Goal: Task Accomplishment & Management: Manage account settings

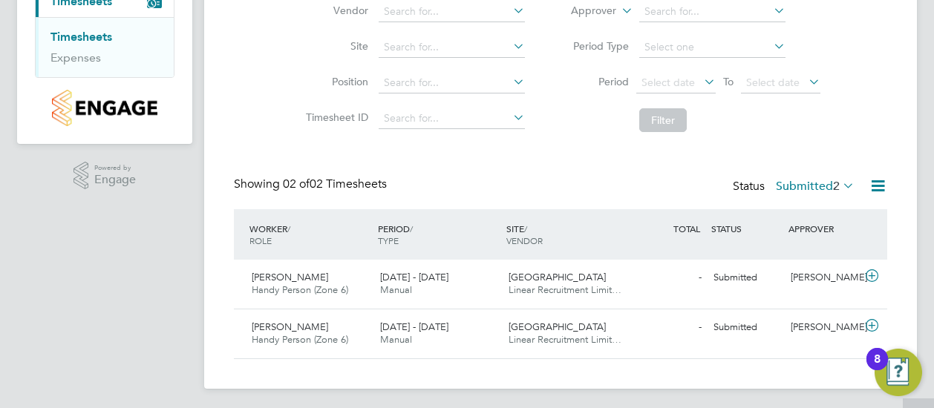
scroll to position [162, 0]
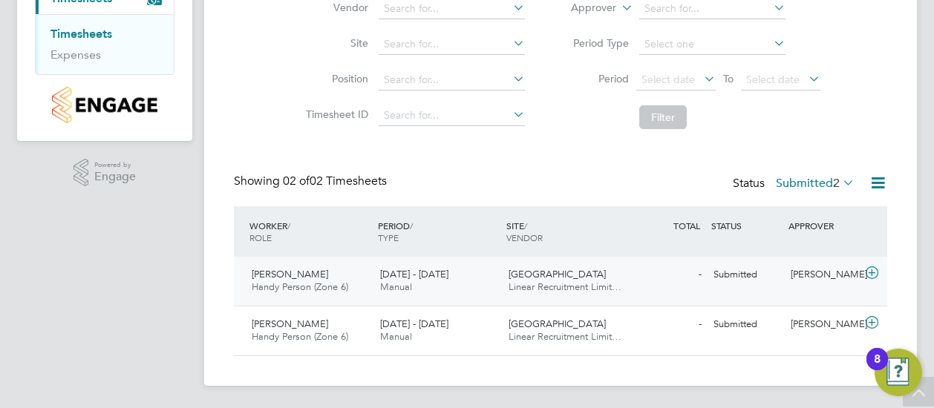
click at [290, 269] on span "Neil Rudd" at bounding box center [290, 274] width 76 height 13
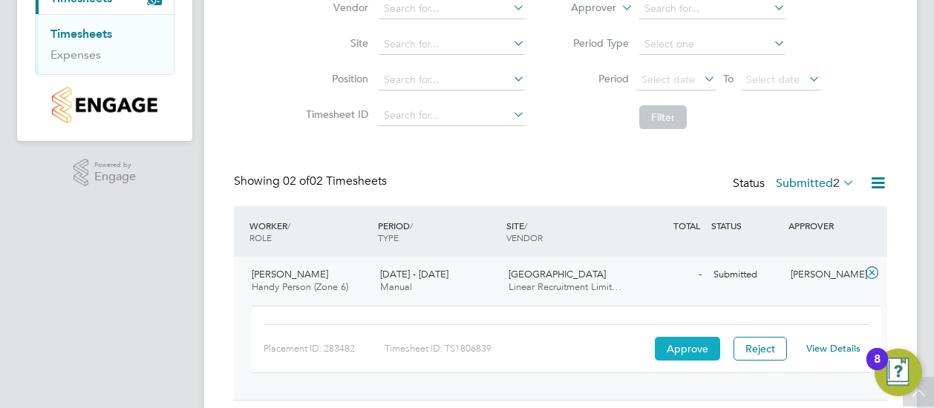
click at [691, 351] on button "Approve" at bounding box center [687, 349] width 65 height 24
click at [689, 355] on button "Approve" at bounding box center [687, 349] width 65 height 24
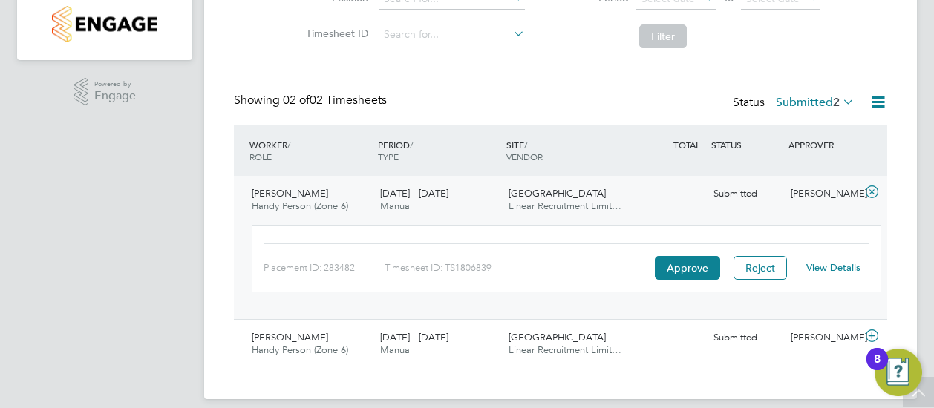
scroll to position [256, 0]
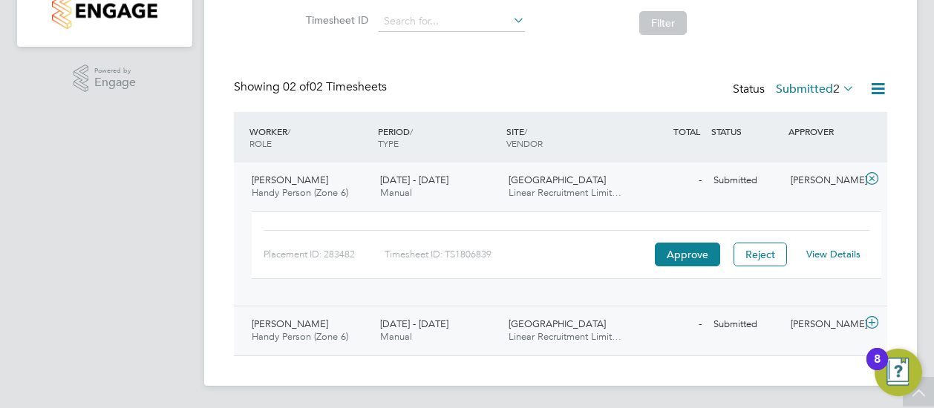
click at [324, 335] on span "Handy Person (Zone 6)" at bounding box center [300, 336] width 97 height 13
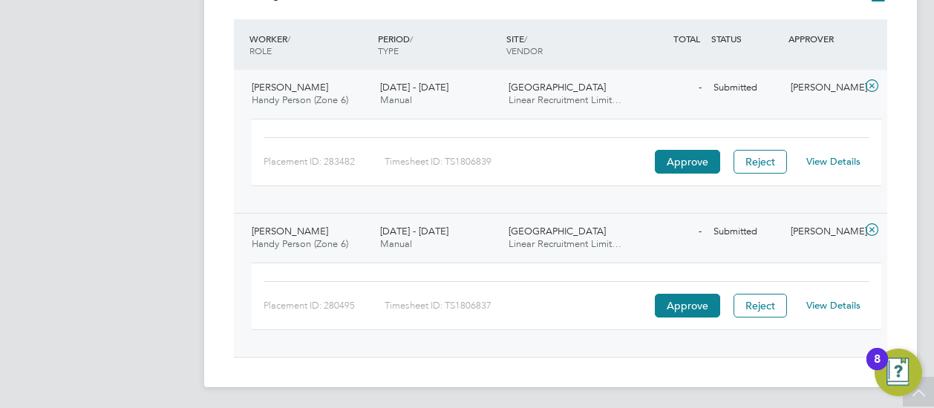
scroll to position [350, 0]
click at [707, 304] on button "Approve" at bounding box center [687, 304] width 65 height 24
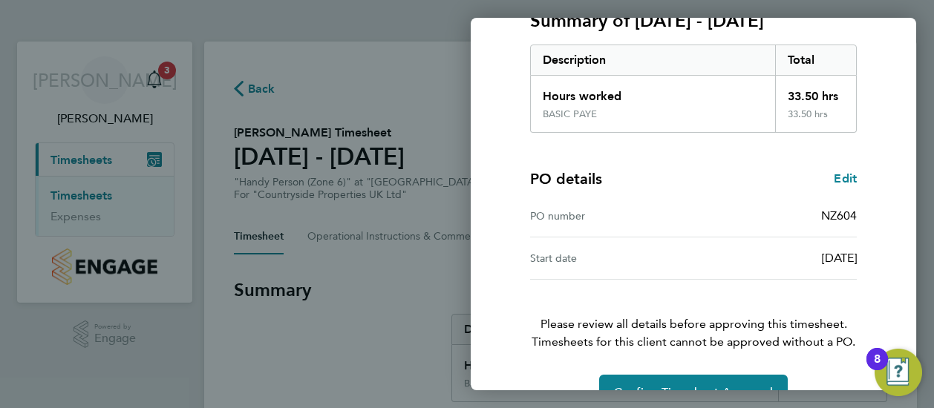
scroll to position [259, 0]
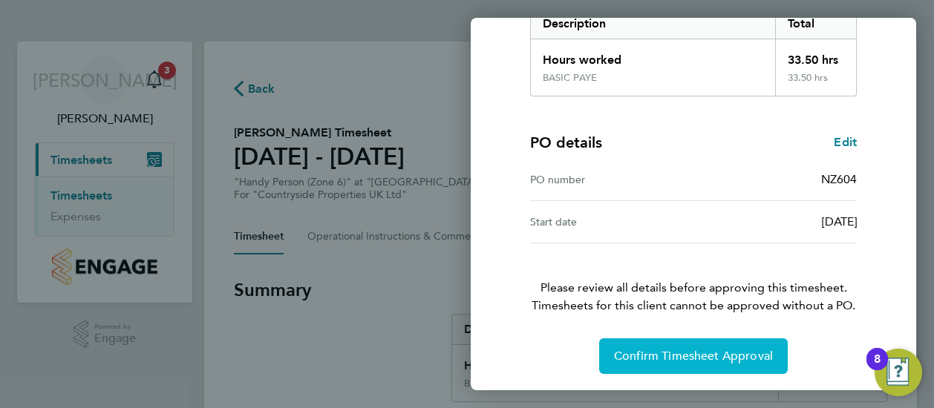
click at [693, 349] on span "Confirm Timesheet Approval" at bounding box center [693, 356] width 159 height 15
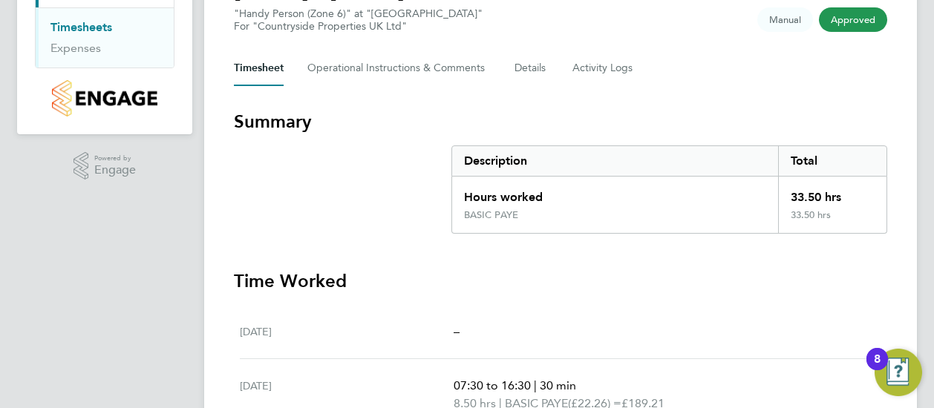
scroll to position [127, 0]
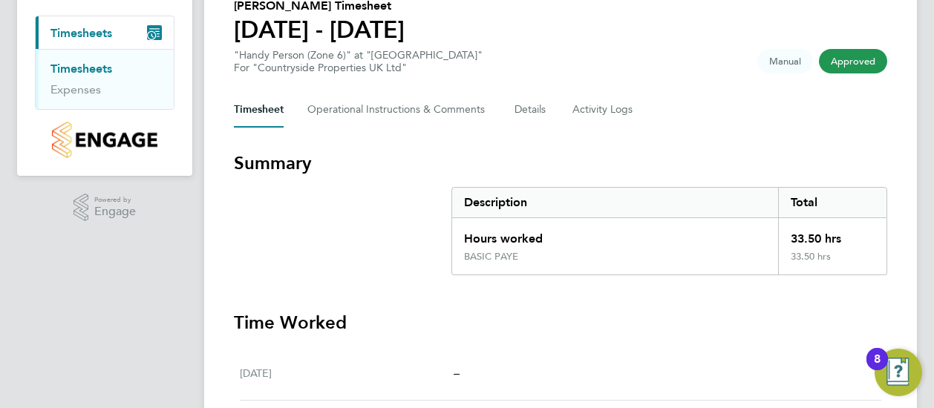
click at [857, 54] on span "Approved" at bounding box center [853, 61] width 68 height 24
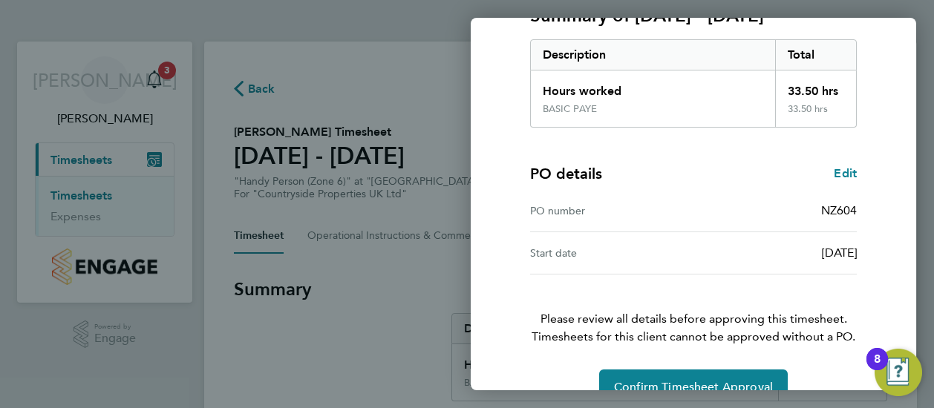
scroll to position [259, 0]
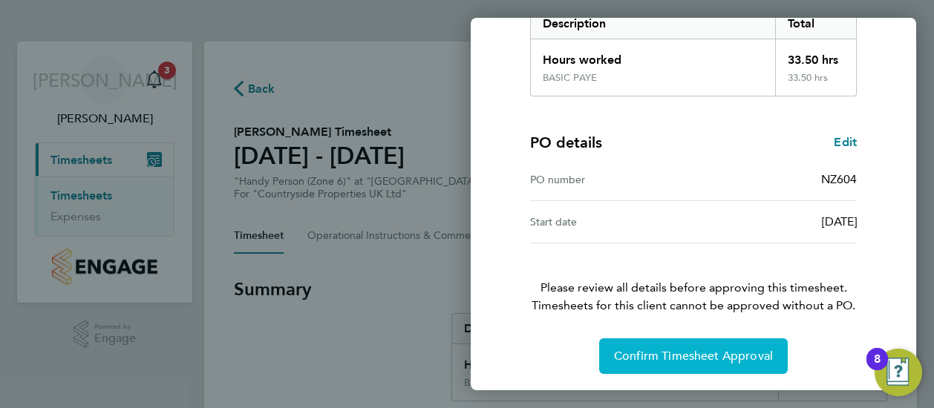
click at [689, 355] on span "Confirm Timesheet Approval" at bounding box center [693, 356] width 159 height 15
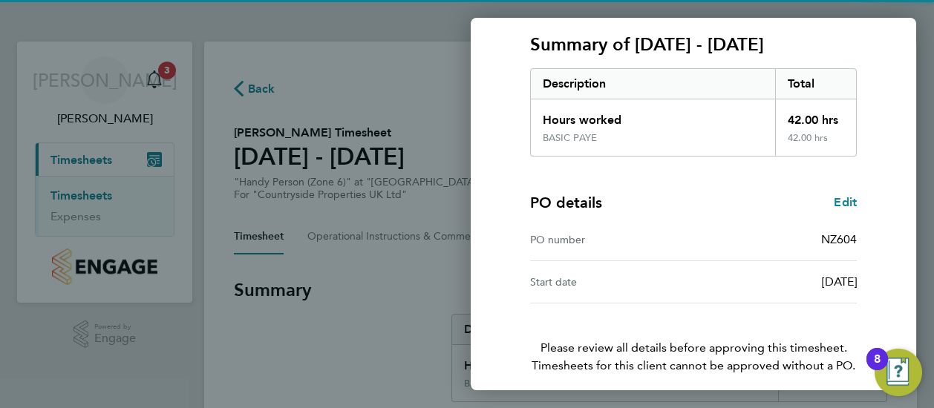
scroll to position [259, 0]
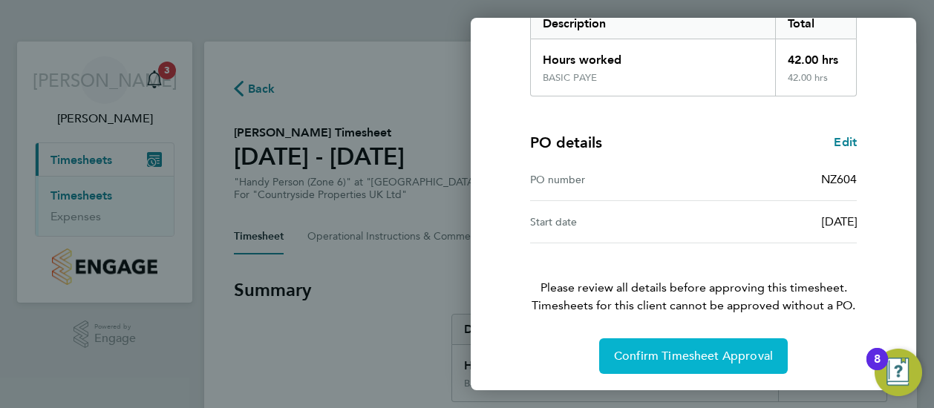
click at [693, 359] on span "Confirm Timesheet Approval" at bounding box center [693, 356] width 159 height 15
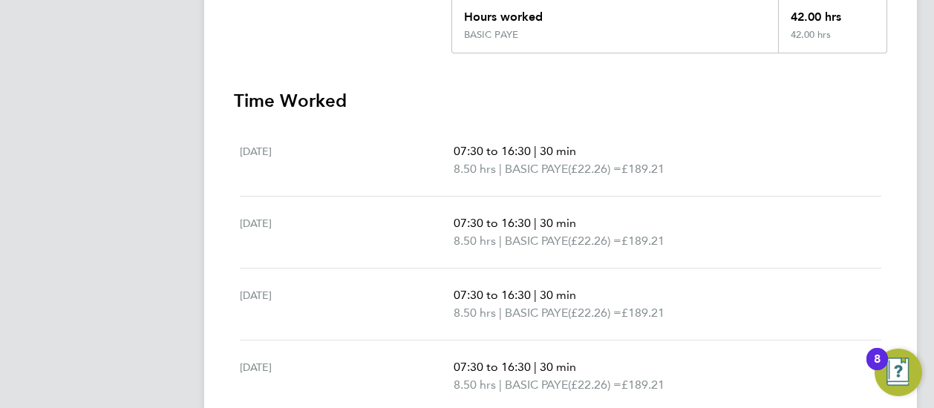
scroll to position [445, 0]
